Goal: Information Seeking & Learning: Learn about a topic

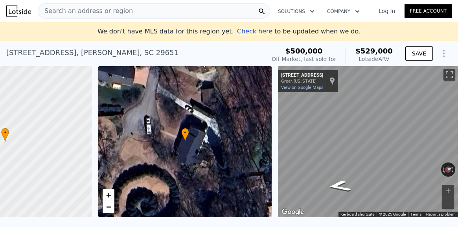
click at [137, 10] on div "Search an address or region" at bounding box center [154, 11] width 232 height 16
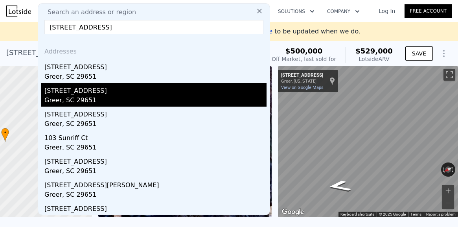
type input "[STREET_ADDRESS]"
click at [77, 92] on div "[STREET_ADDRESS]" at bounding box center [155, 89] width 222 height 13
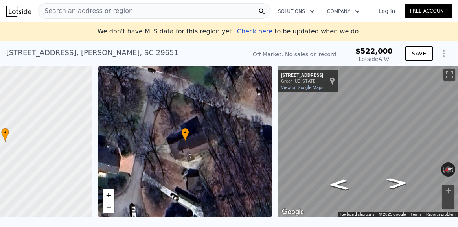
click at [126, 11] on div "Search an address or region" at bounding box center [154, 11] width 232 height 16
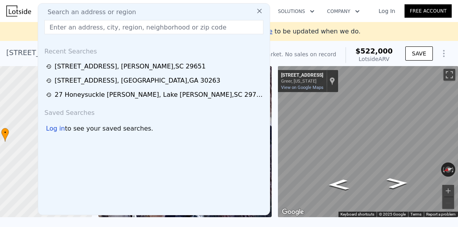
type input "[STREET_ADDRESS]"
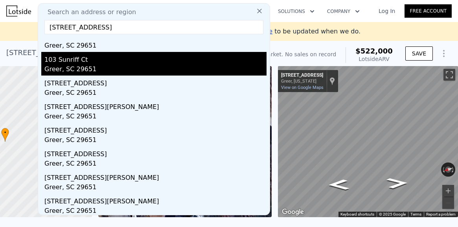
scroll to position [81, 0]
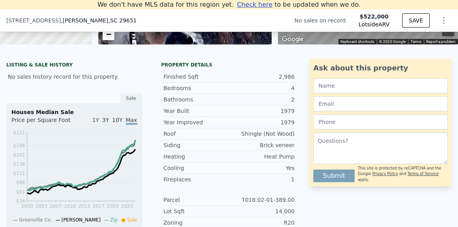
scroll to position [9, 0]
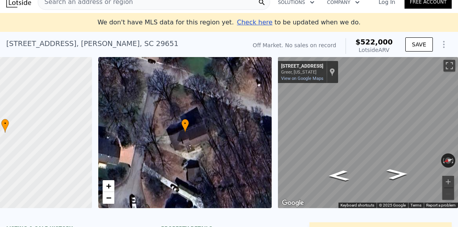
click at [156, 4] on div "Search an address or region" at bounding box center [154, 2] width 232 height 16
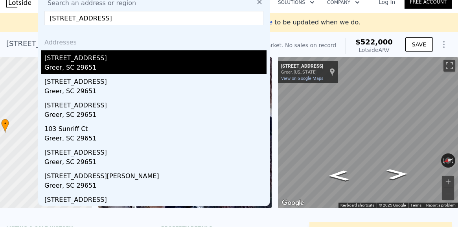
type input "[STREET_ADDRESS]"
click at [68, 61] on div "[STREET_ADDRESS]" at bounding box center [155, 56] width 222 height 13
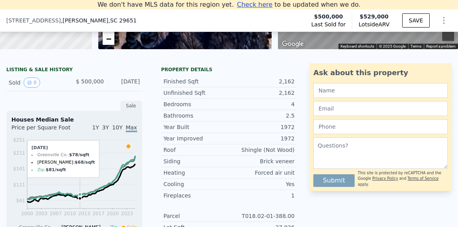
scroll to position [174, 0]
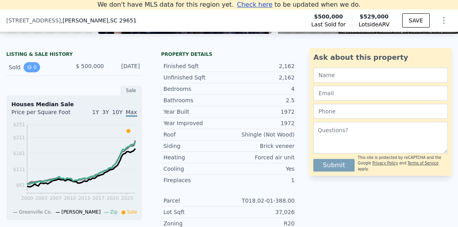
click at [31, 68] on icon "View historical data" at bounding box center [29, 67] width 3 height 3
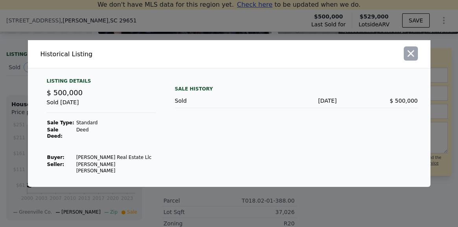
click at [408, 57] on icon "button" at bounding box center [410, 53] width 7 height 7
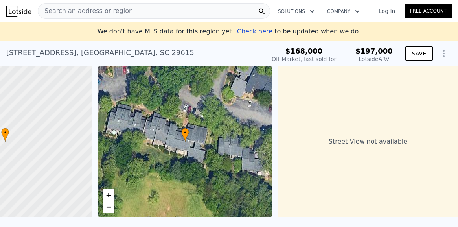
click at [102, 9] on span "Search an address or region" at bounding box center [85, 10] width 95 height 9
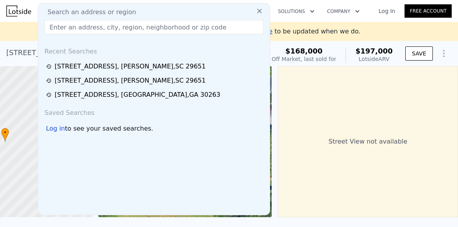
type input "126 Hillsborough Dr, Greenville, SC 29615"
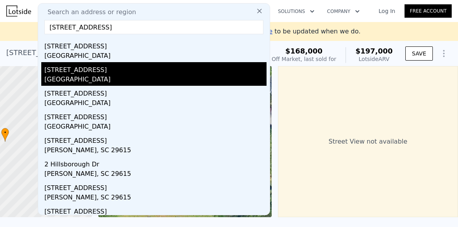
scroll to position [81, 0]
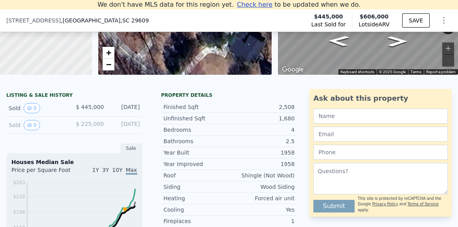
scroll to position [114, 0]
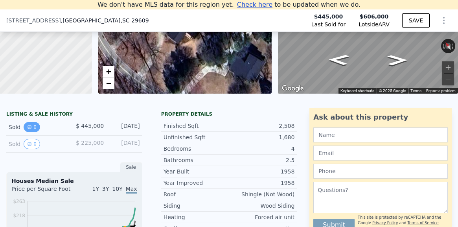
click at [32, 124] on button "0" at bounding box center [32, 127] width 16 height 10
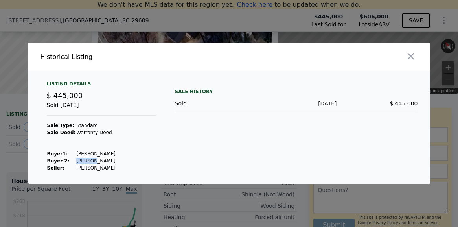
drag, startPoint x: 88, startPoint y: 161, endPoint x: 69, endPoint y: 161, distance: 18.9
click at [69, 161] on tr "Buyer 2: Tribble Lou" at bounding box center [81, 160] width 69 height 7
copy tr "Tribble"
click at [414, 56] on icon "button" at bounding box center [410, 56] width 11 height 11
